Goal: Task Accomplishment & Management: Manage account settings

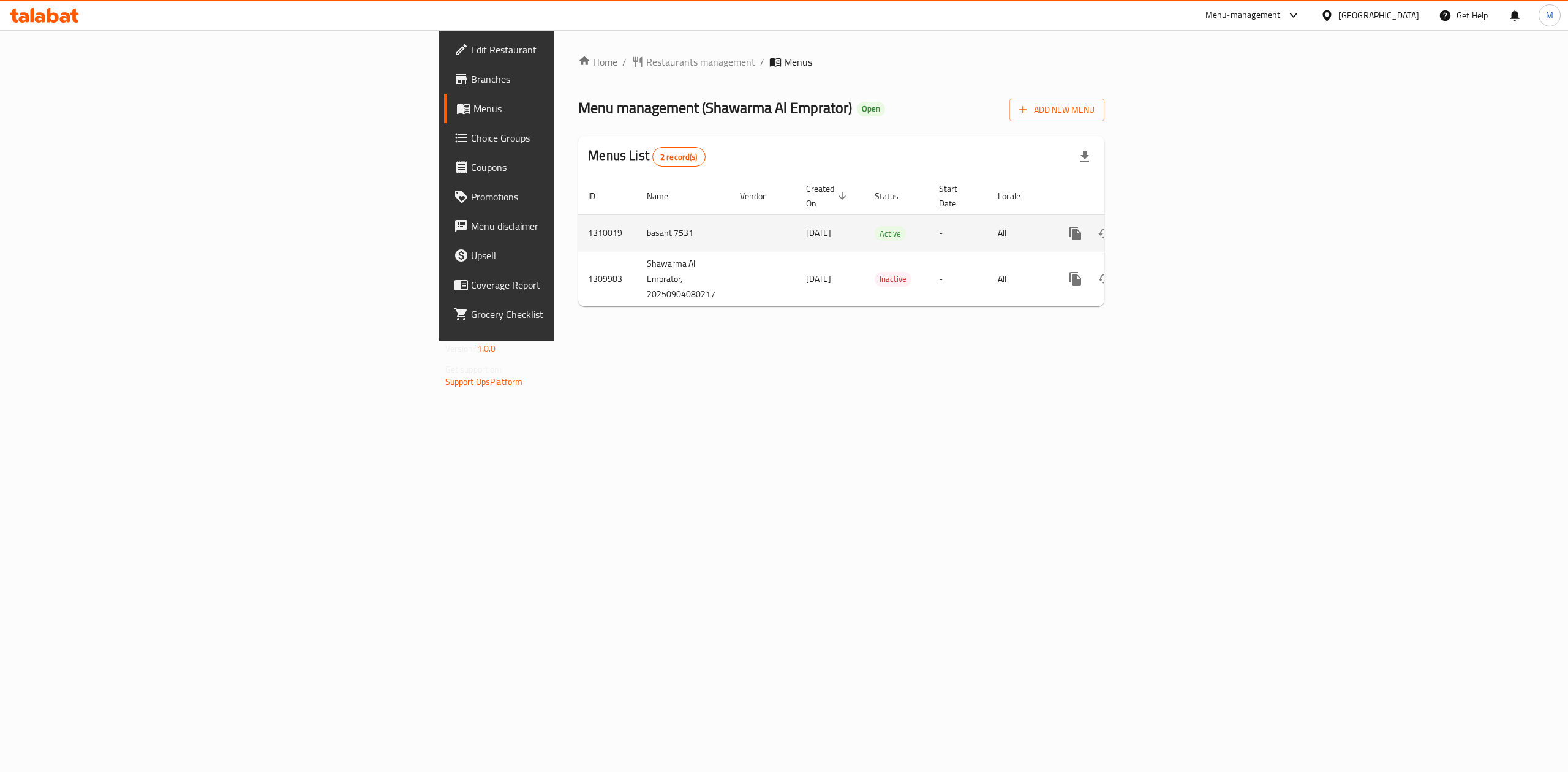
click at [1178, 218] on link "enhanced table" at bounding box center [1164, 233] width 30 height 30
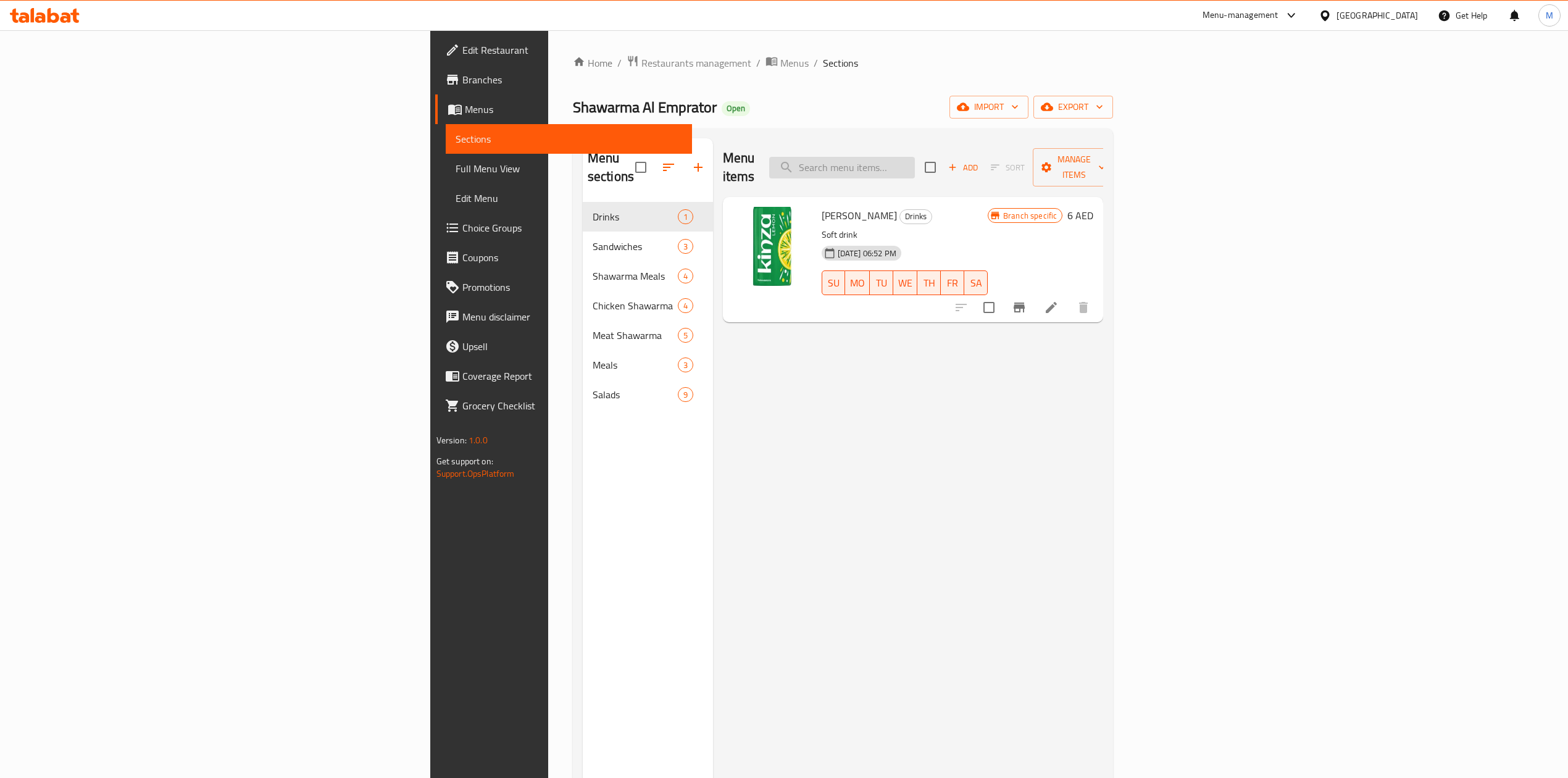
click at [915, 168] on input "search" at bounding box center [842, 168] width 146 height 22
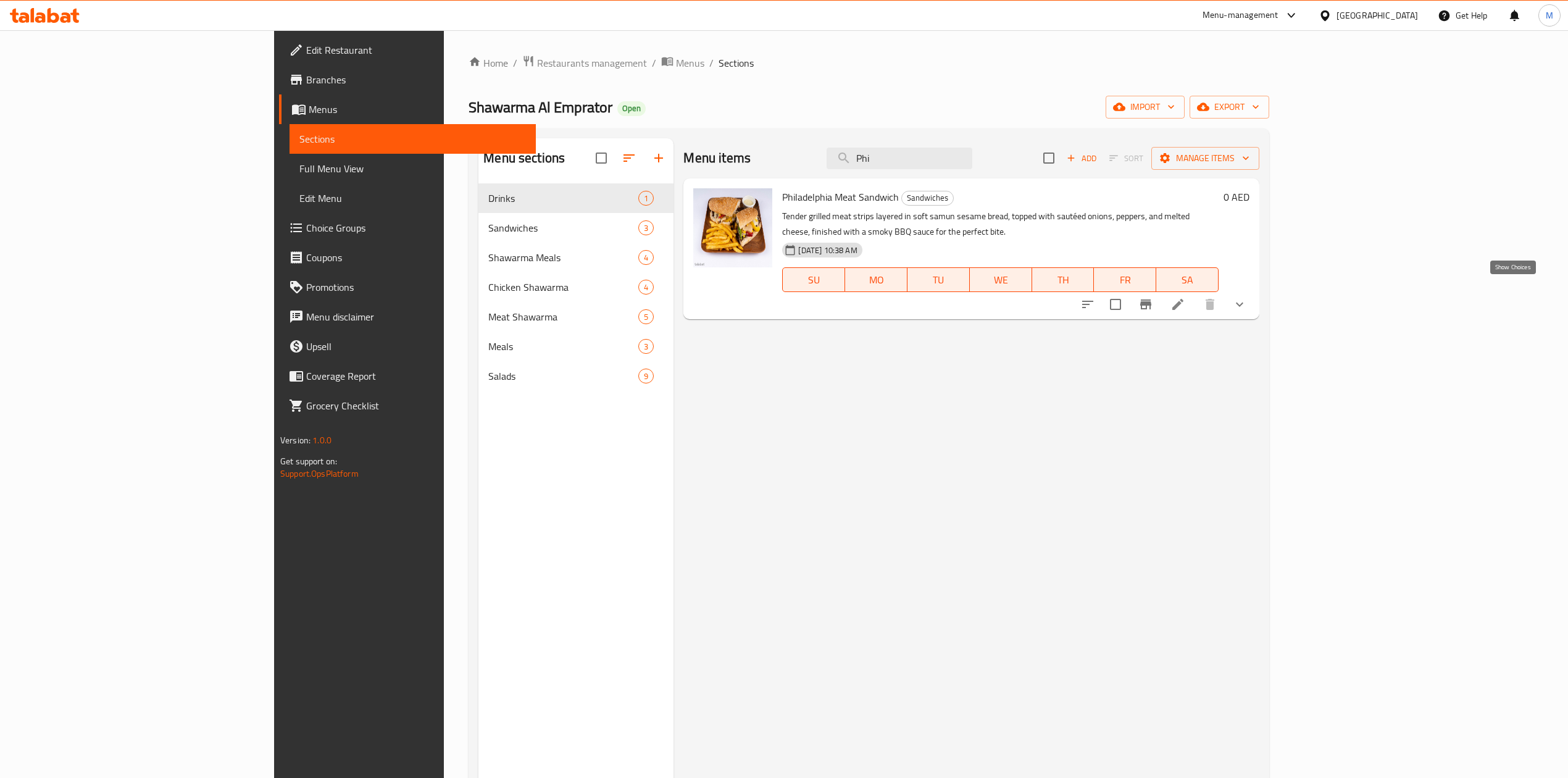
type input "Phi"
click at [1247, 297] on icon "show more" at bounding box center [1239, 304] width 15 height 15
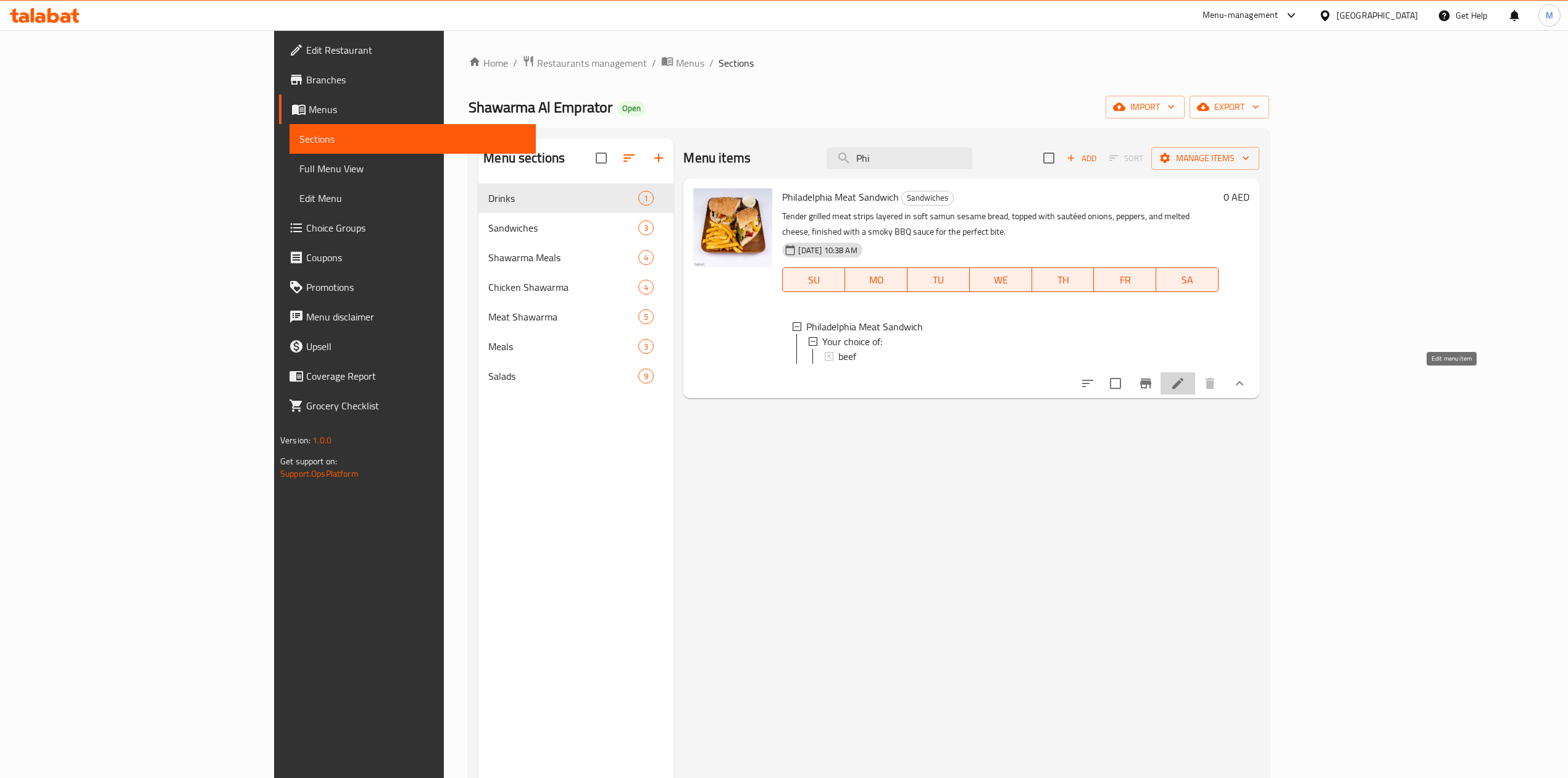
click at [1186, 376] on icon at bounding box center [1178, 383] width 15 height 15
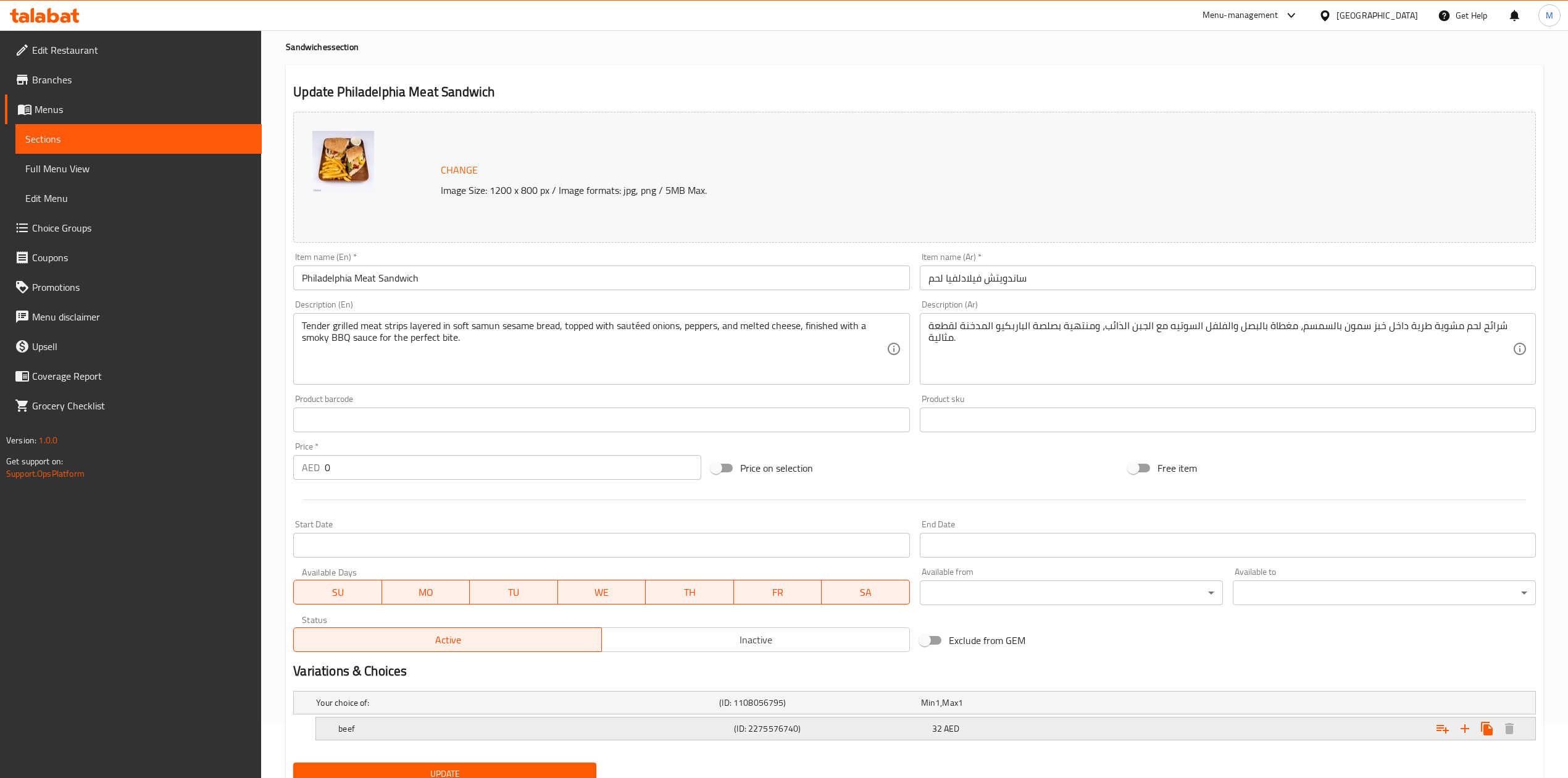
scroll to position [105, 0]
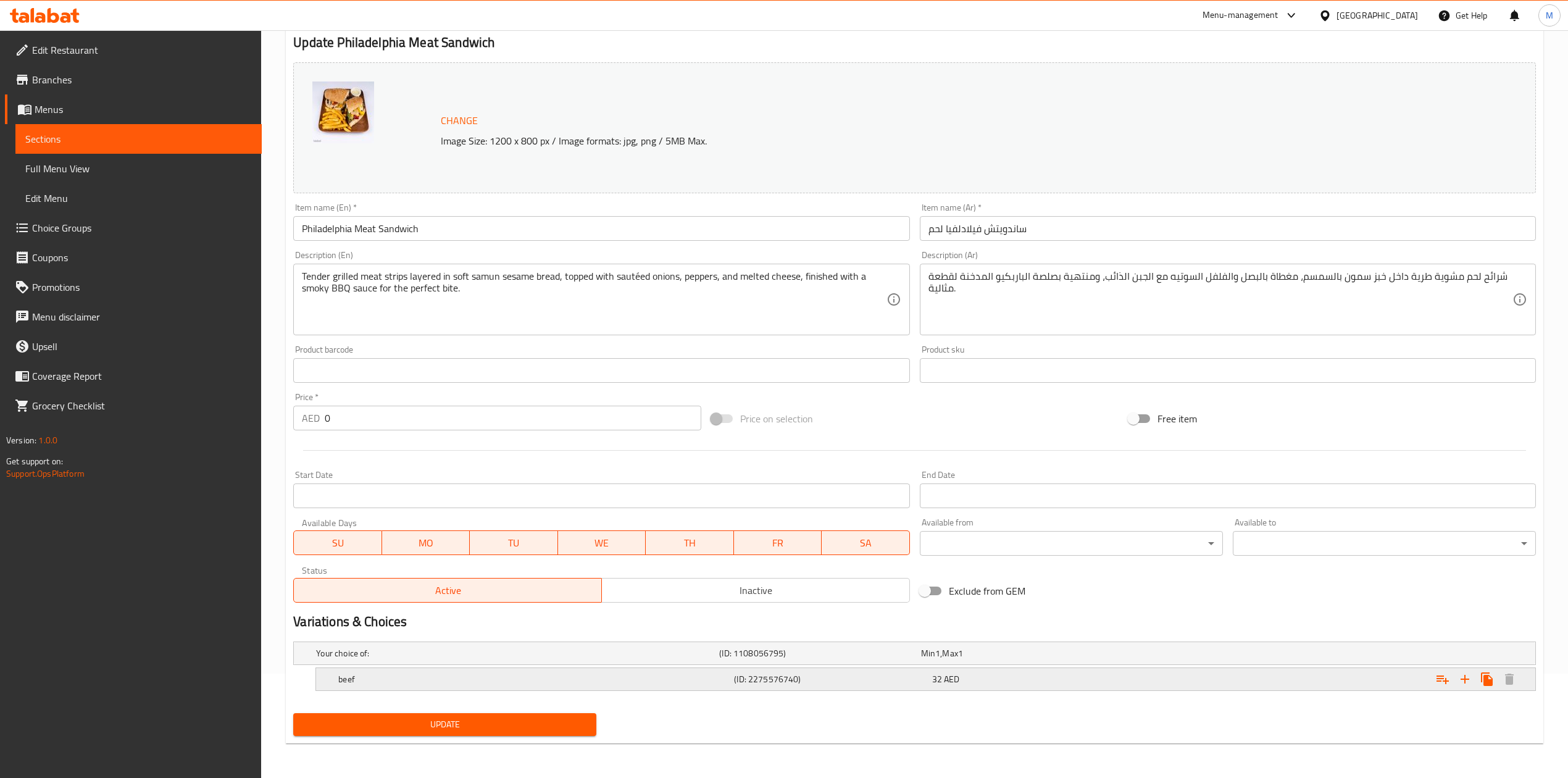
click at [749, 681] on h5 "(ID: 2275576740)" at bounding box center [830, 679] width 193 height 12
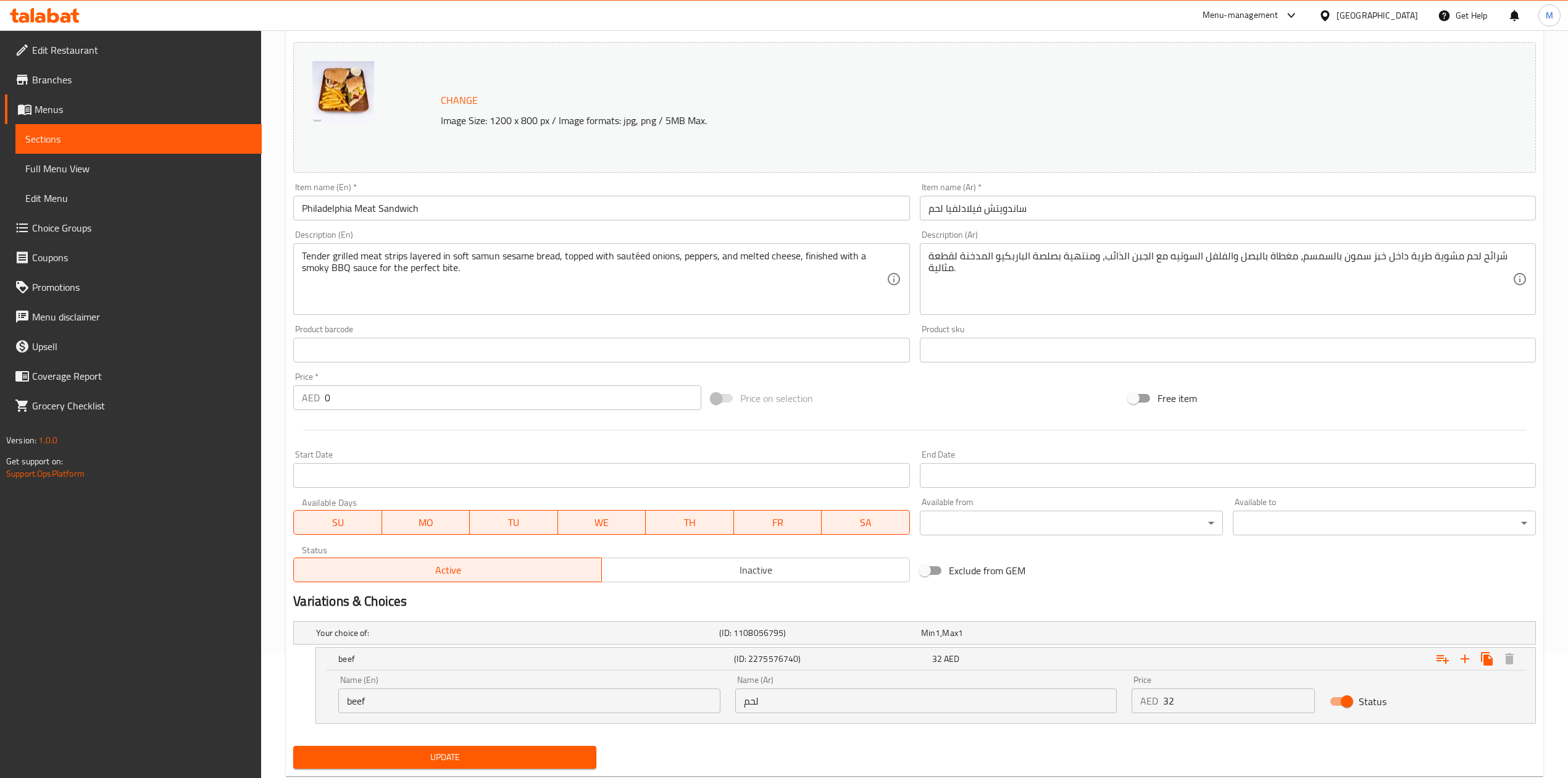
scroll to position [141, 0]
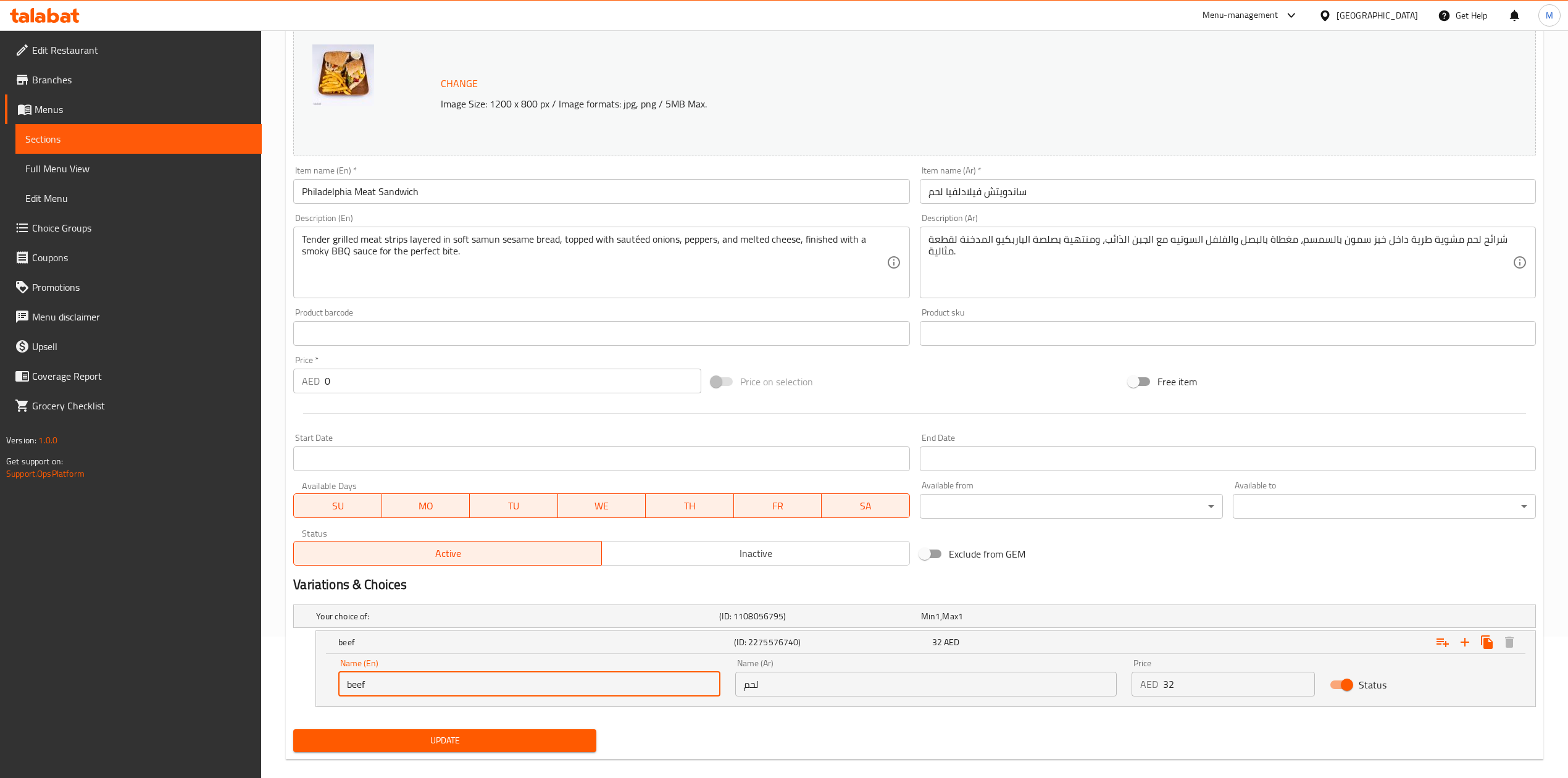
drag, startPoint x: 349, startPoint y: 688, endPoint x: 356, endPoint y: 685, distance: 7.6
click at [356, 685] on input "beef" at bounding box center [529, 684] width 381 height 25
type input "Beef"
click at [1154, 554] on div "Exclude from GEM" at bounding box center [1123, 553] width 417 height 33
click at [524, 744] on span "Update" at bounding box center [445, 741] width 283 height 16
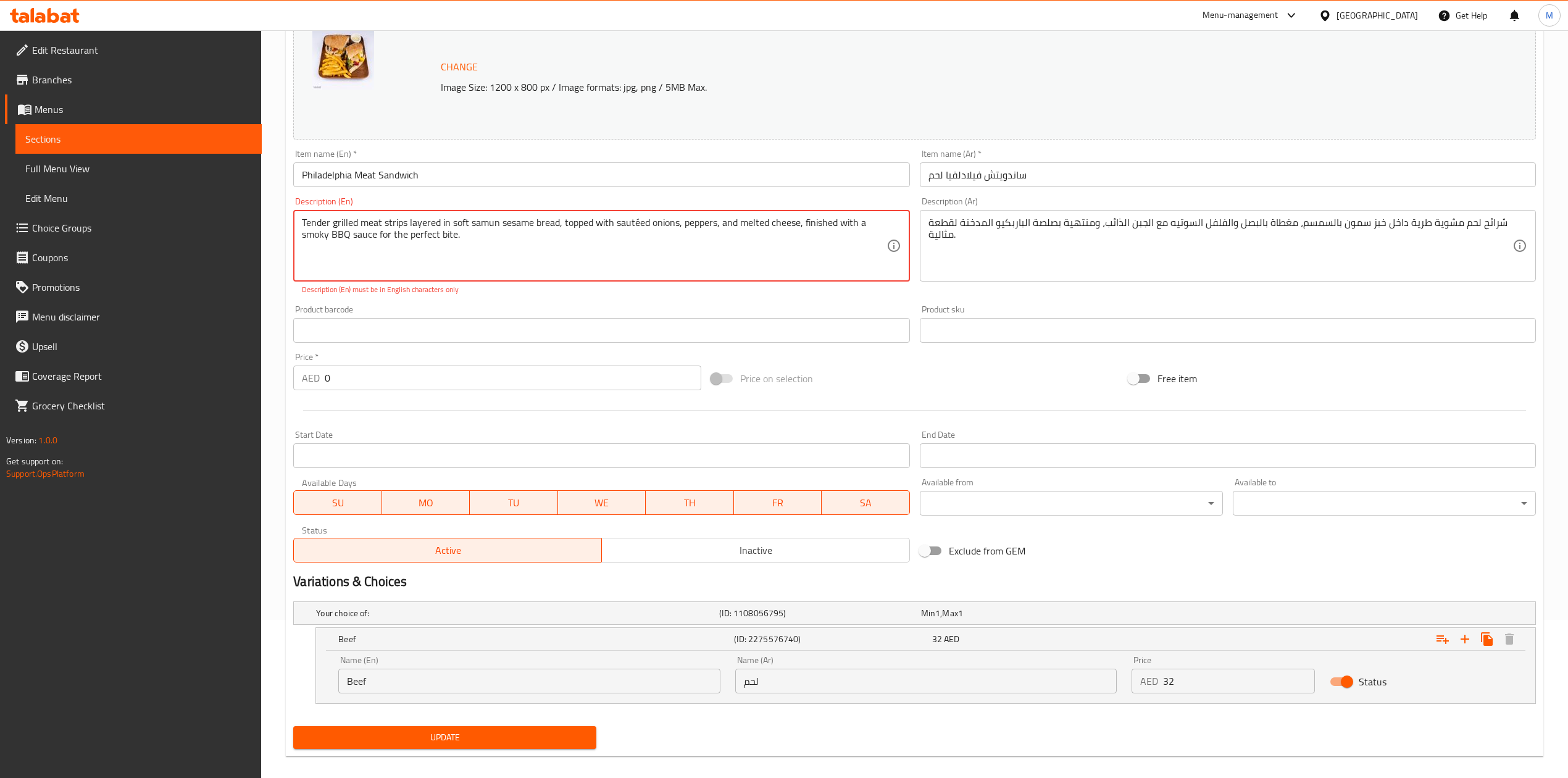
scroll to position [172, 0]
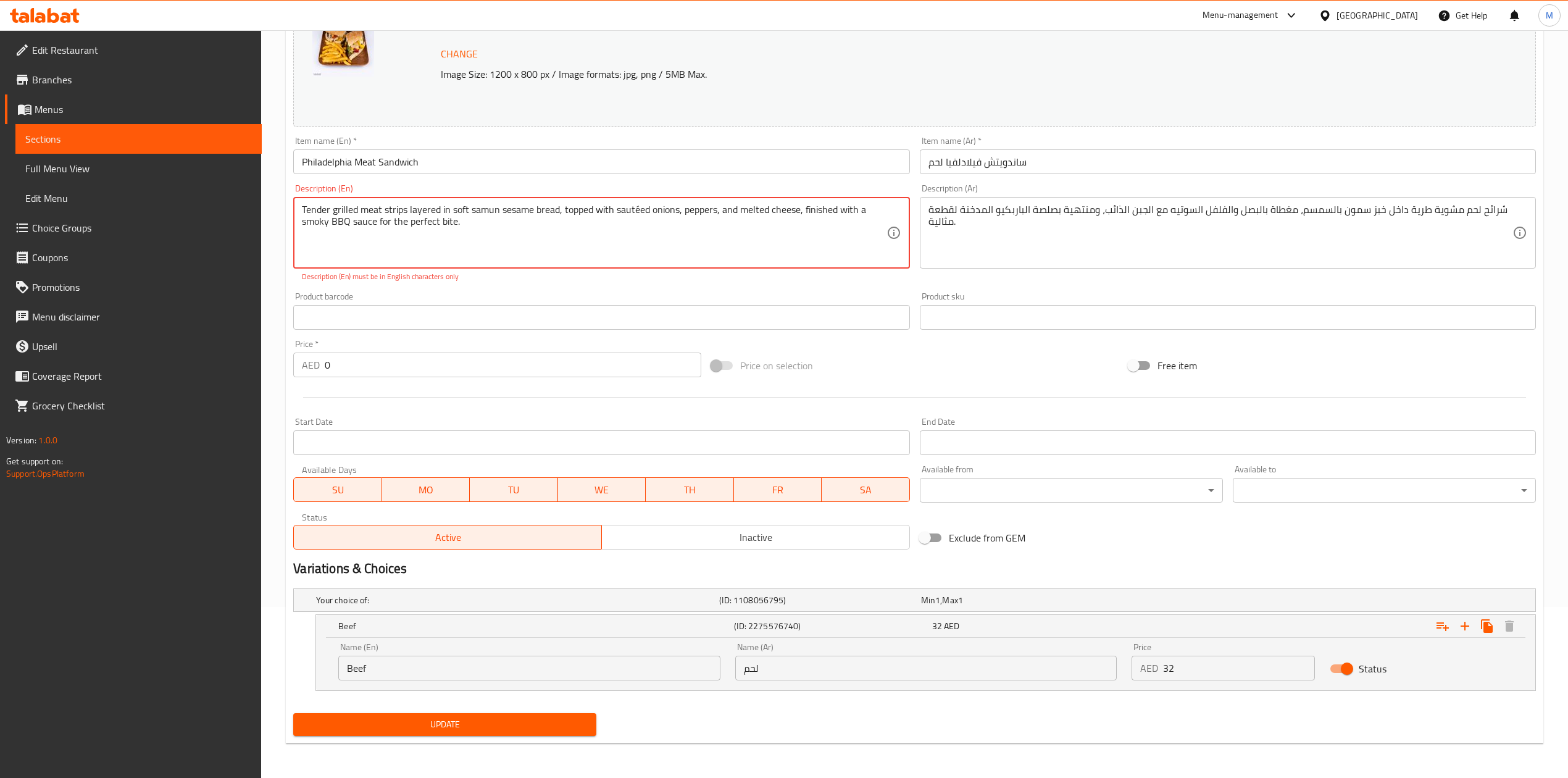
click at [539, 240] on textarea "Tender grilled meat strips layered in soft samun sesame bread, topped with saut…" at bounding box center [594, 232] width 584 height 59
click at [509, 736] on button "Update" at bounding box center [445, 724] width 303 height 23
click at [495, 720] on span "Update" at bounding box center [445, 724] width 283 height 16
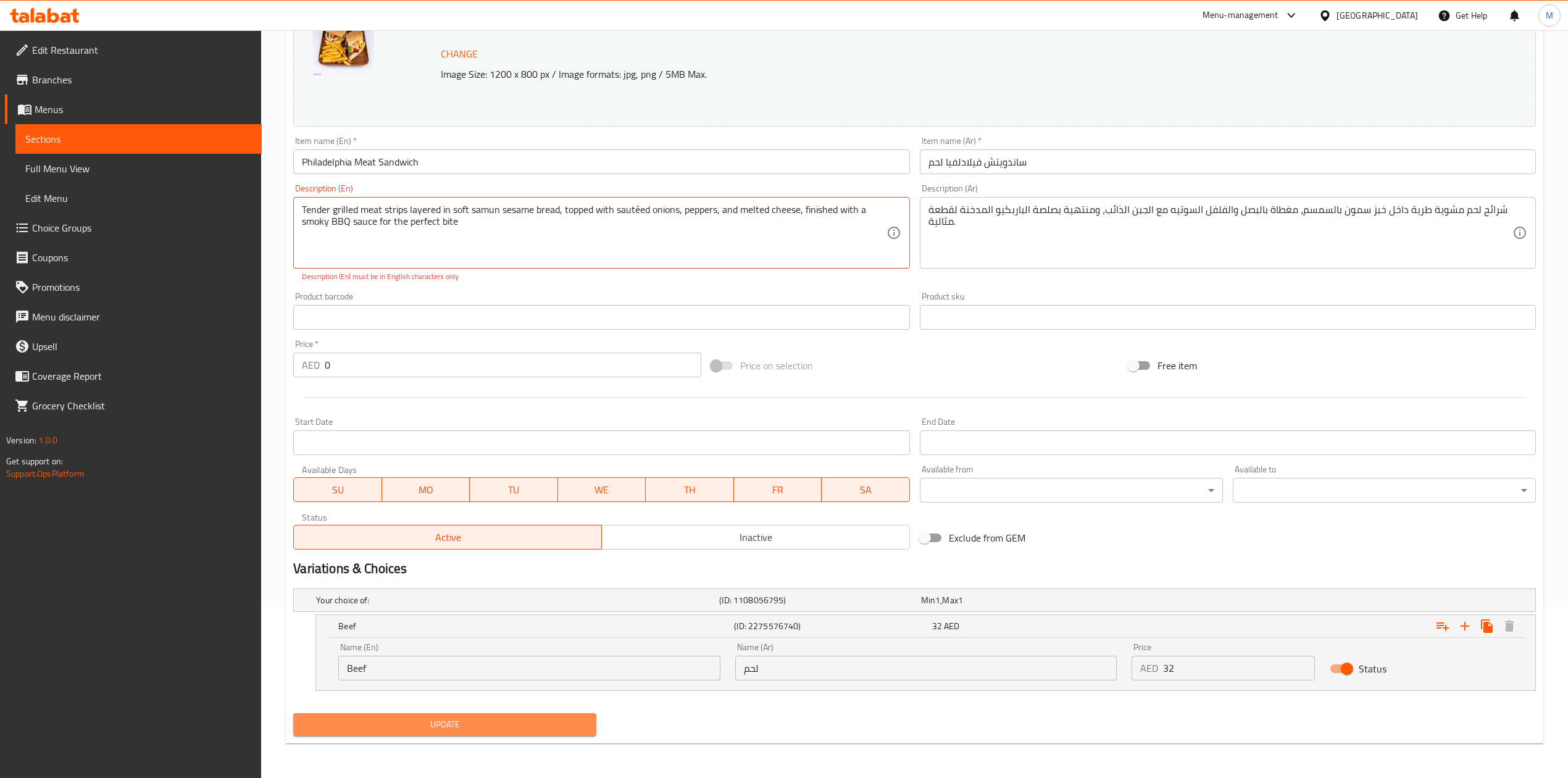
click at [495, 720] on span "Update" at bounding box center [445, 724] width 283 height 16
drag, startPoint x: 474, startPoint y: 218, endPoint x: 232, endPoint y: 214, distance: 242.0
click at [232, 214] on div "Edit Restaurant Branches Menus Sections Full Menu View Edit Menu Choice Groups …" at bounding box center [784, 318] width 1568 height 918
drag, startPoint x: 1044, startPoint y: 371, endPoint x: 984, endPoint y: 409, distance: 71.0
click at [1044, 371] on div "Price on selection" at bounding box center [915, 366] width 417 height 33
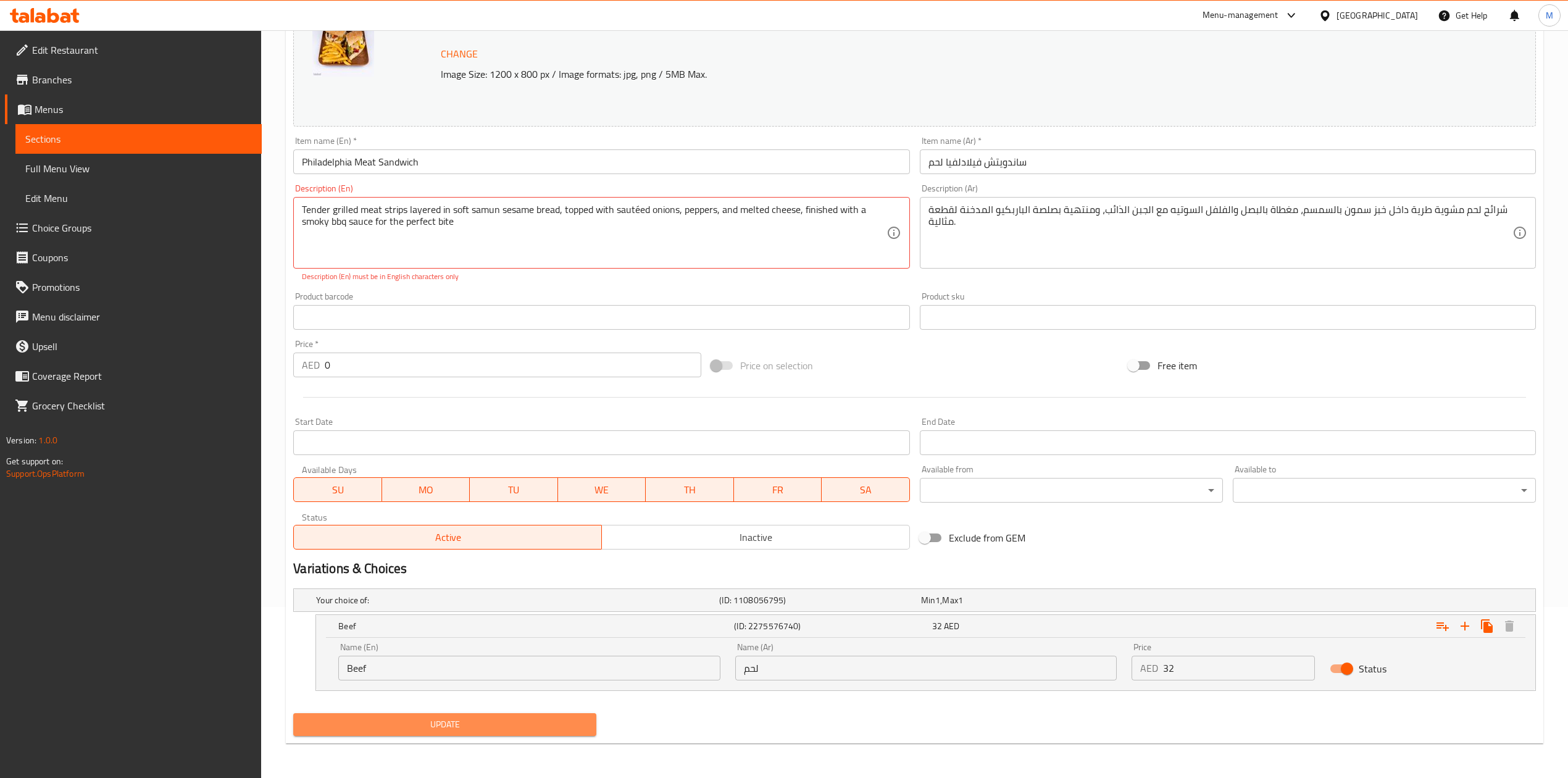
click at [502, 719] on span "Update" at bounding box center [445, 724] width 283 height 16
click at [709, 193] on div "Description (En) Tender grilled meat strips layered in soft samun sesame bread,…" at bounding box center [601, 233] width 617 height 98
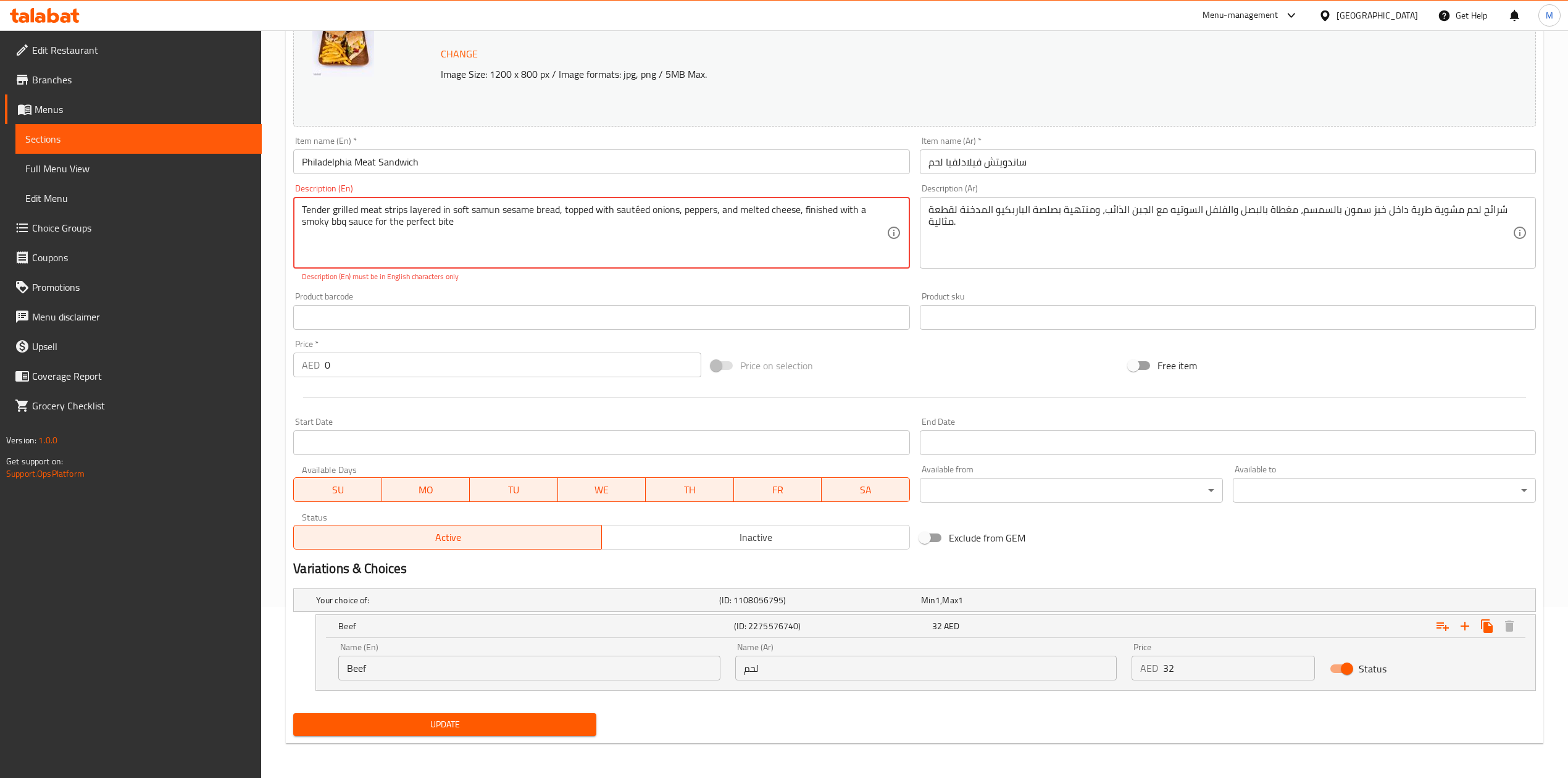
click at [637, 210] on textarea "Tender grilled meat strips layered in soft samun sesame bread, topped with saut…" at bounding box center [594, 232] width 584 height 59
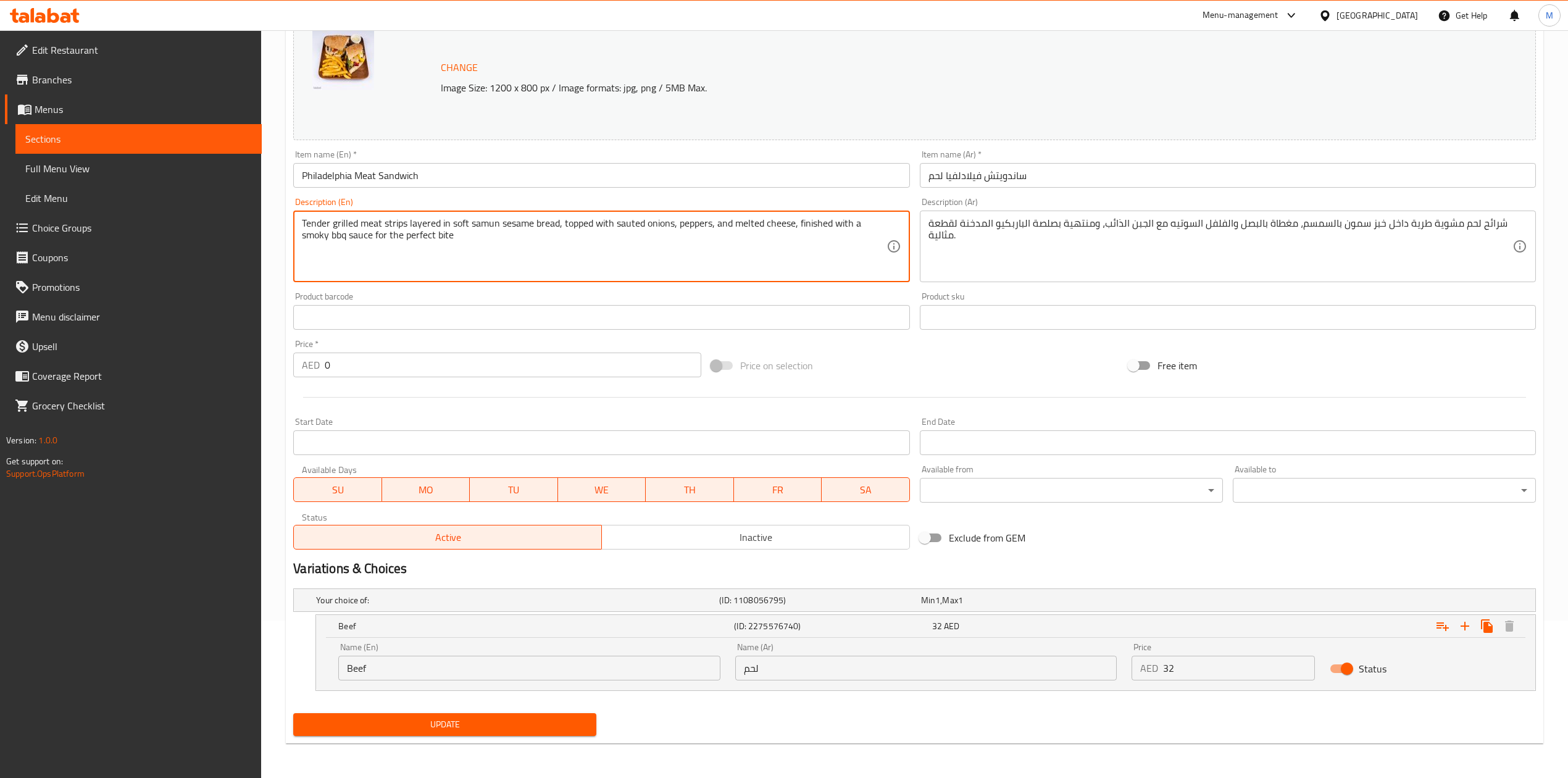
scroll to position [159, 0]
type textarea "Tender grilled meat strips layered in soft samun sesame bread, topped with saut…"
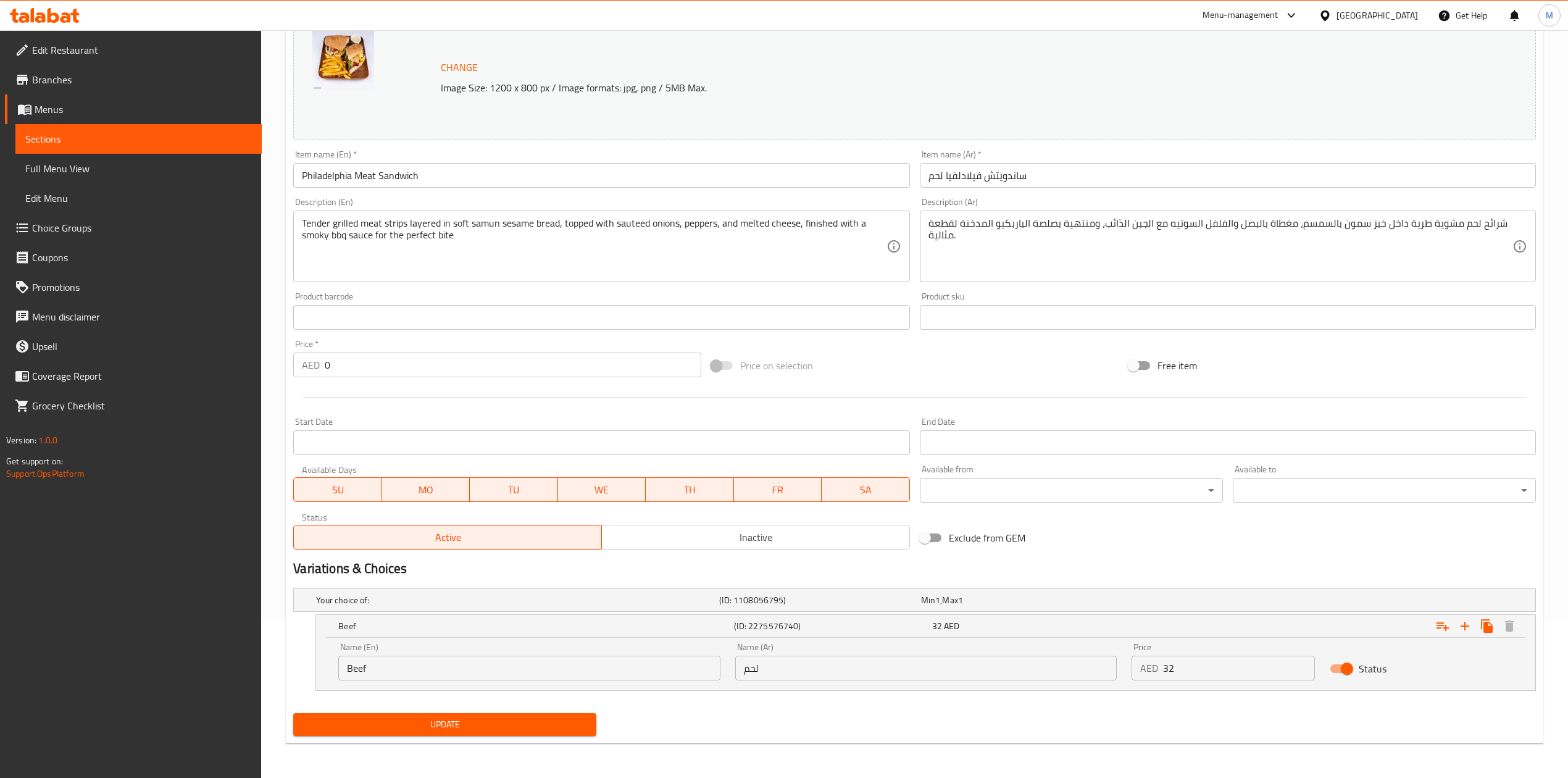
click at [902, 370] on div "Price on selection" at bounding box center [915, 366] width 417 height 33
drag, startPoint x: 526, startPoint y: 727, endPoint x: 526, endPoint y: 705, distance: 22.0
click at [526, 727] on span "Update" at bounding box center [445, 724] width 283 height 16
click at [1292, 16] on icon at bounding box center [1291, 16] width 7 height 5
click at [1190, 218] on div "Restaurant-Management" at bounding box center [1173, 224] width 97 height 13
